Goal: Task Accomplishment & Management: Manage account settings

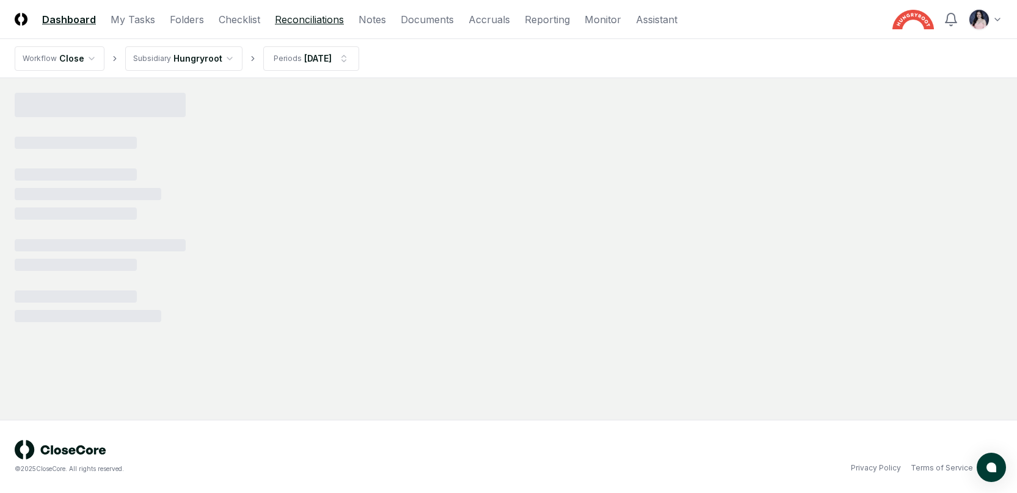
click at [308, 26] on link "Reconciliations" at bounding box center [309, 19] width 69 height 15
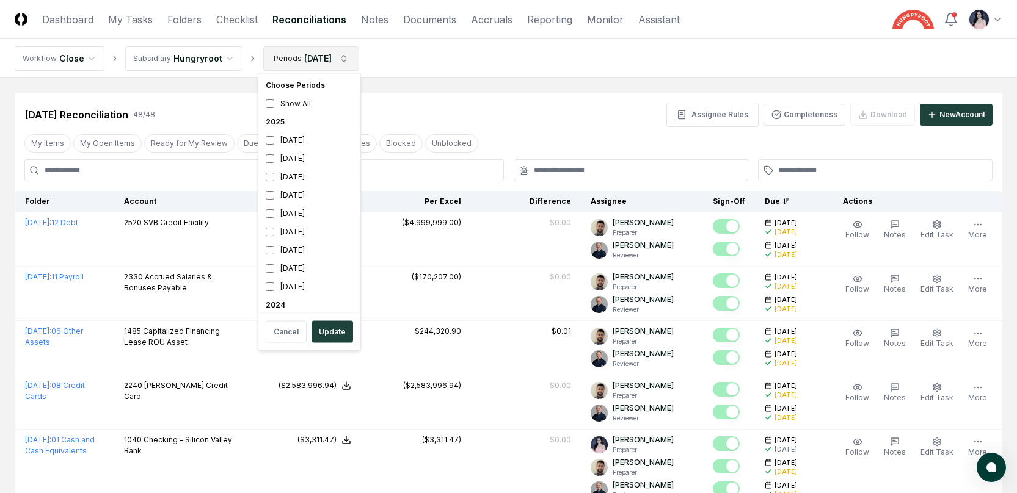
click at [335, 330] on button "Update" at bounding box center [332, 332] width 42 height 22
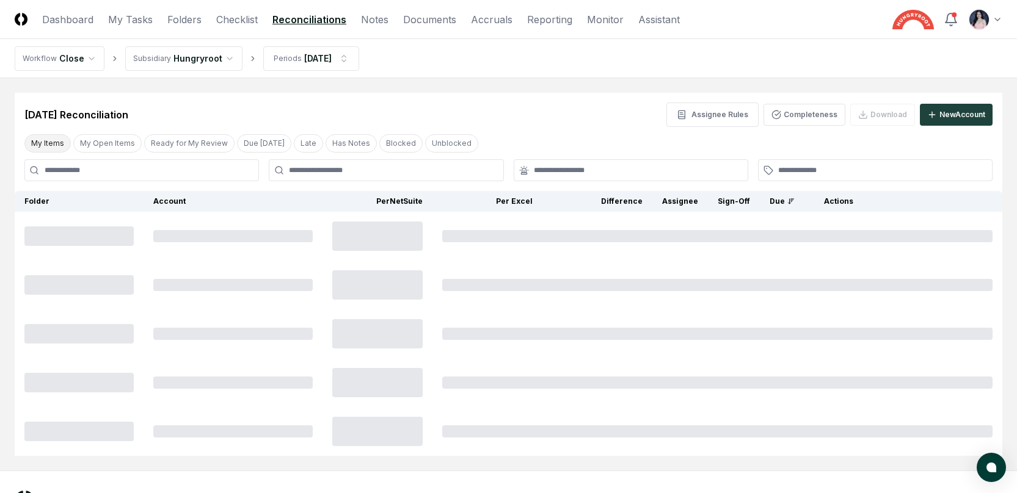
click at [54, 141] on button "My Items" at bounding box center [47, 143] width 46 height 18
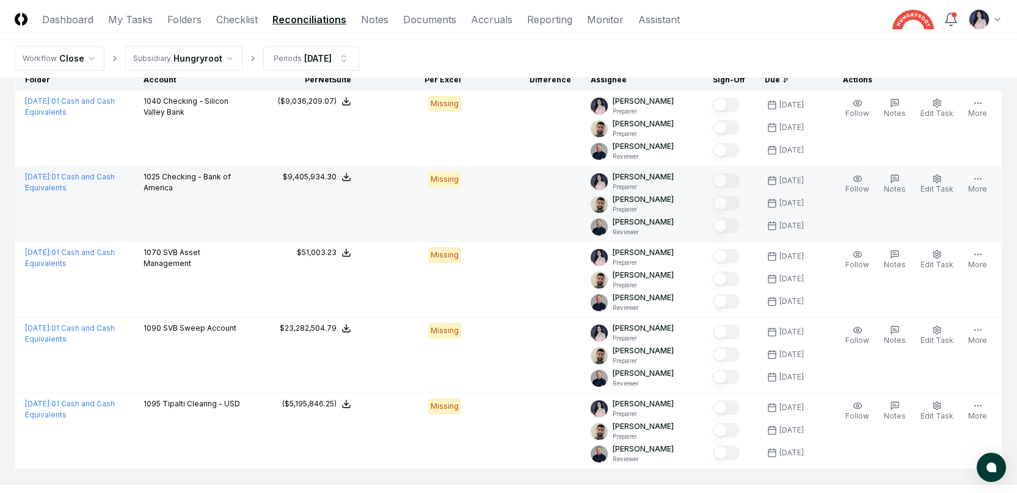
scroll to position [123, 0]
